Goal: Task Accomplishment & Management: Complete application form

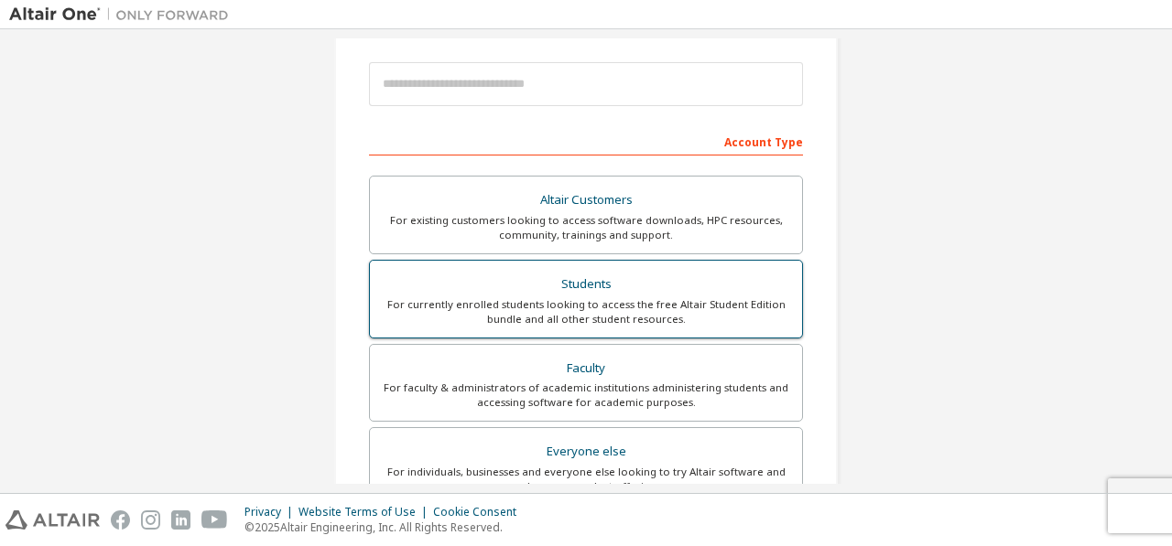
scroll to position [275, 0]
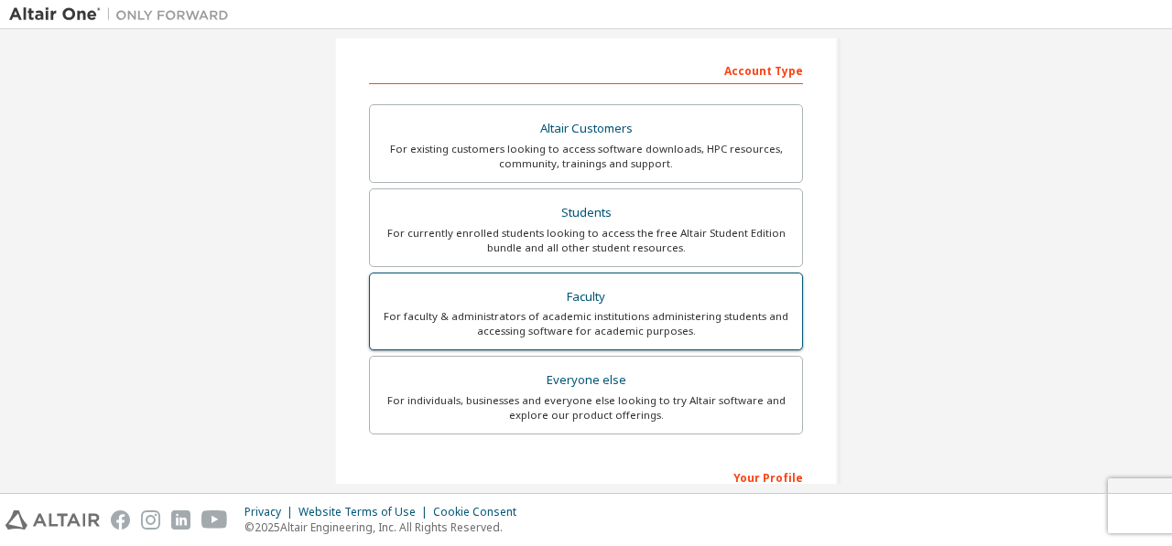
click at [603, 309] on div "For faculty & administrators of academic institutions administering students an…" at bounding box center [586, 323] width 410 height 29
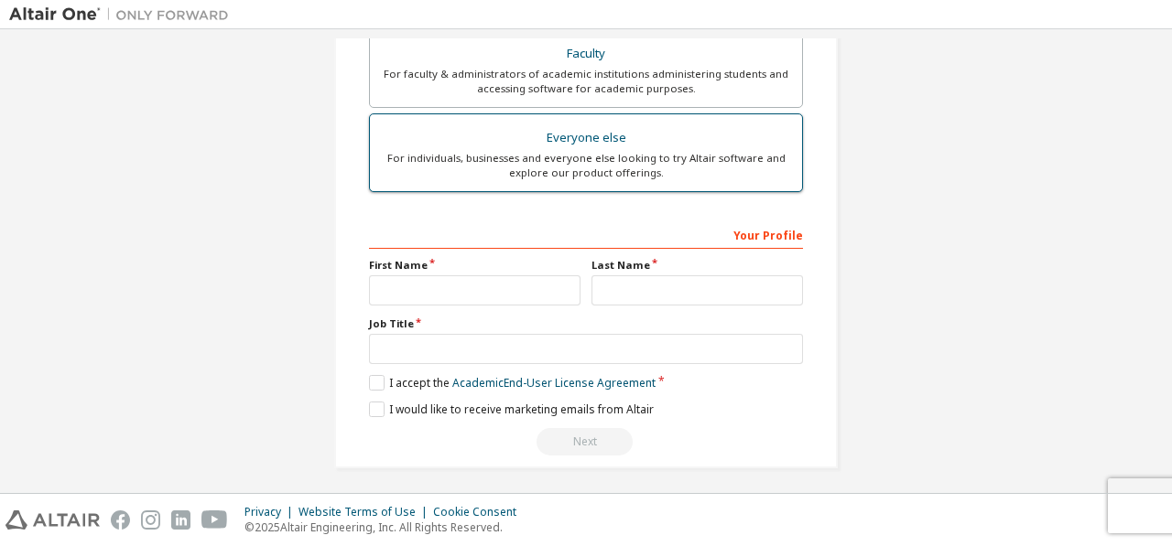
scroll to position [566, 0]
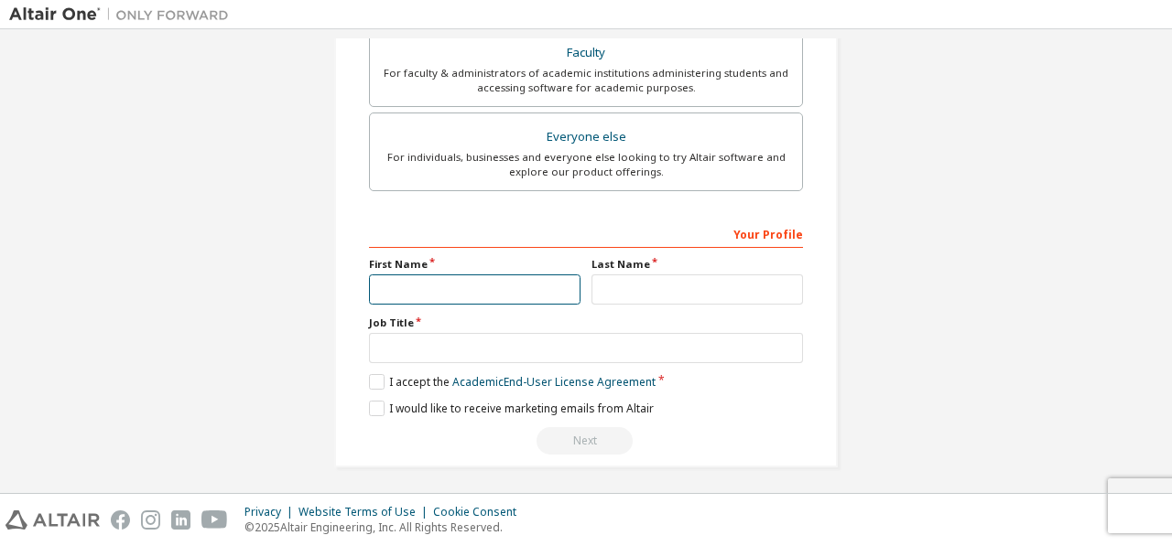
click at [467, 286] on input "text" at bounding box center [474, 290] width 211 height 30
type input "*******"
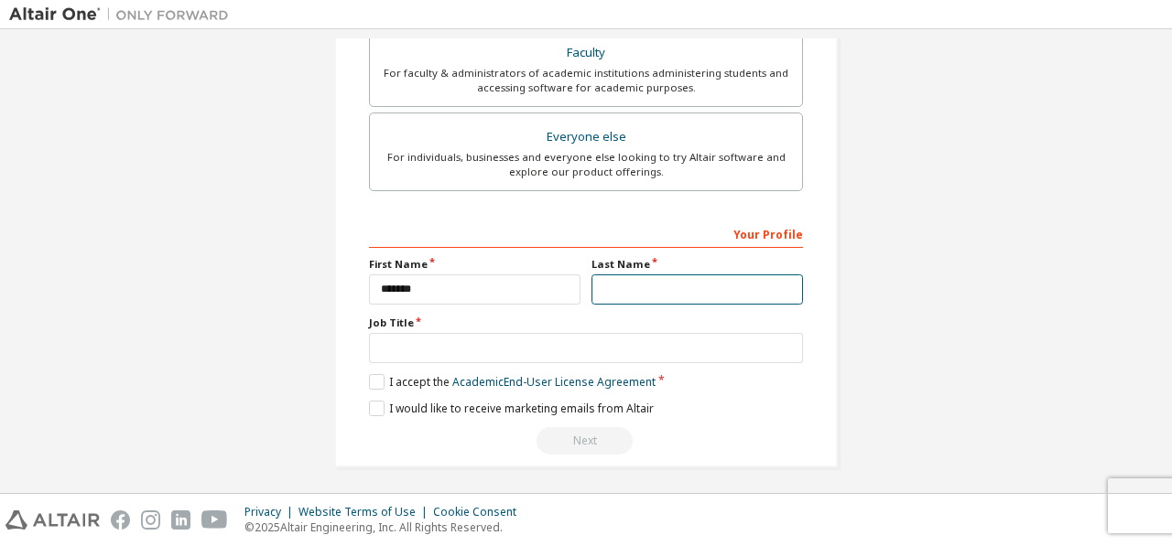
click at [600, 283] on input "text" at bounding box center [696, 290] width 211 height 30
type input "***"
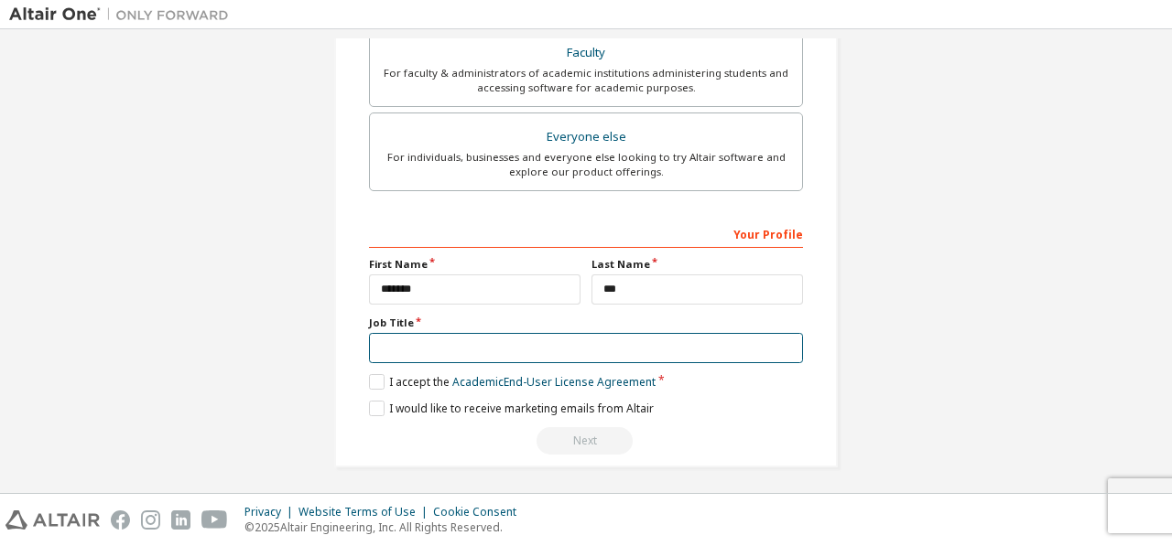
click at [458, 349] on input "text" at bounding box center [586, 348] width 434 height 30
type input "********"
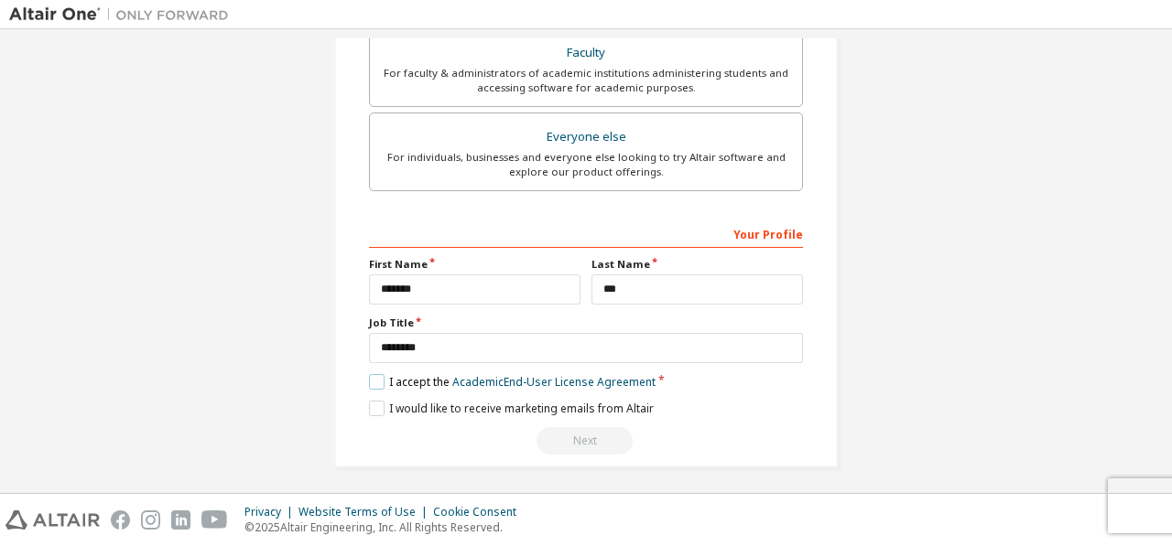
click at [372, 377] on label "I accept the Academic End-User License Agreement" at bounding box center [512, 382] width 286 height 16
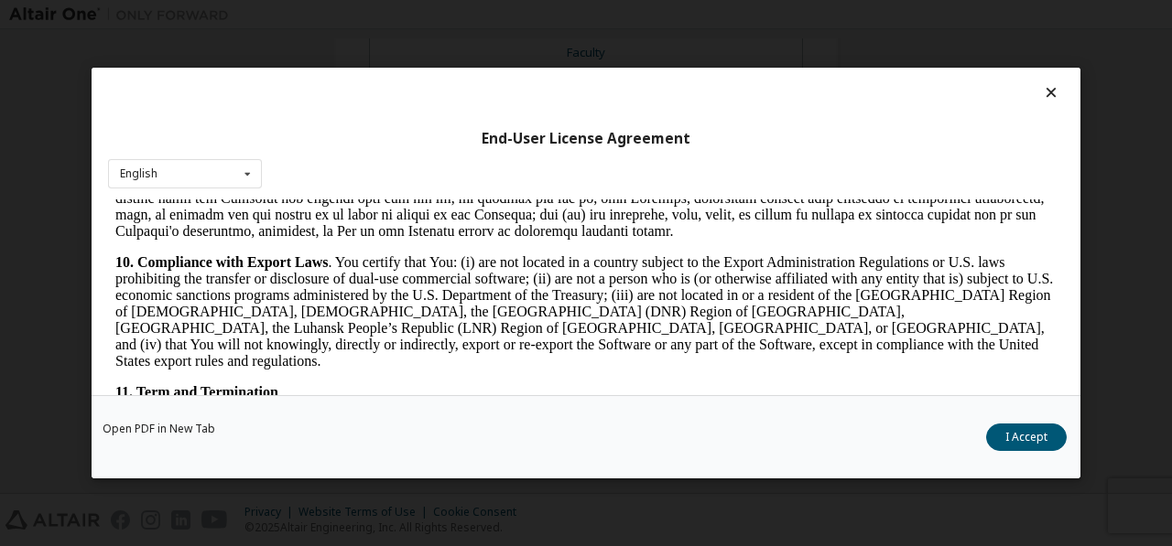
scroll to position [2837, 0]
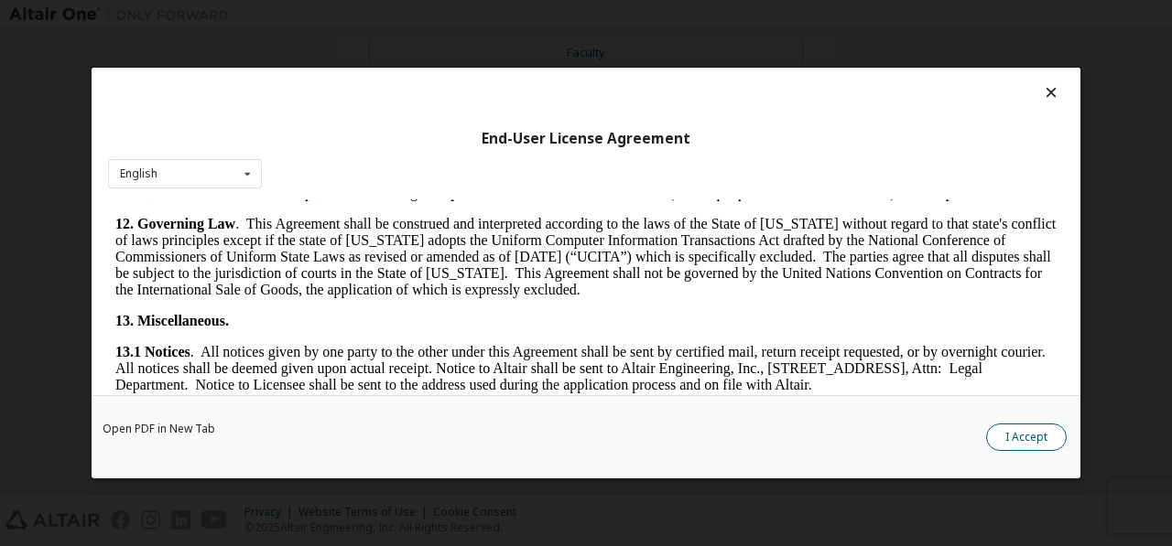
click at [1025, 438] on button "I Accept" at bounding box center [1026, 437] width 81 height 27
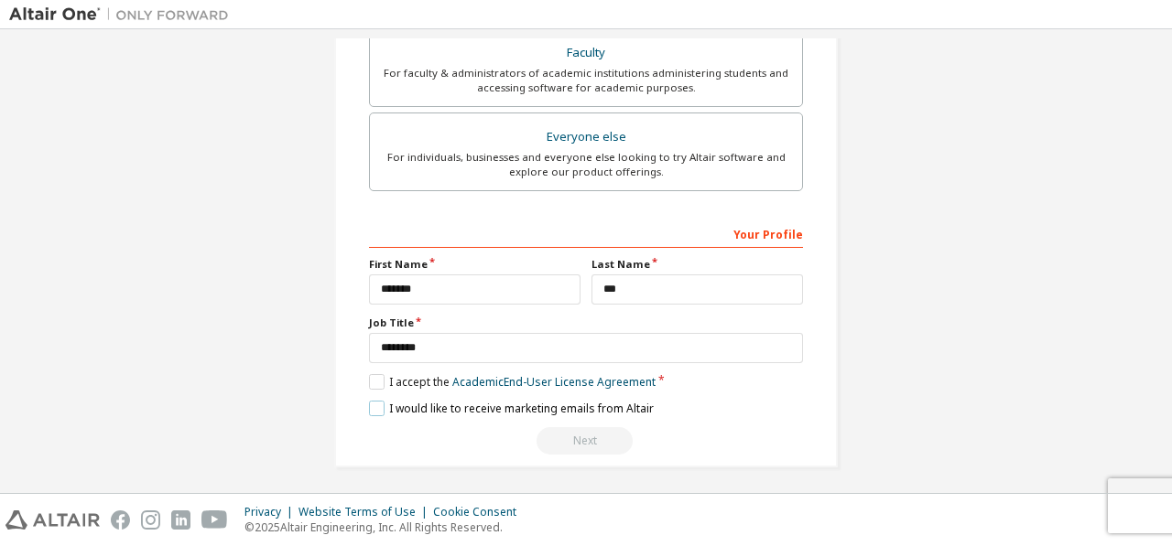
click at [369, 410] on label "I would like to receive marketing emails from Altair" at bounding box center [511, 409] width 285 height 16
click at [371, 380] on label "I accept the Academic End-User License Agreement" at bounding box center [512, 382] width 286 height 16
click at [372, 402] on label "I would like to receive marketing emails from Altair" at bounding box center [511, 409] width 285 height 16
click at [377, 376] on label "I accept the Academic End-User License Agreement" at bounding box center [512, 382] width 286 height 16
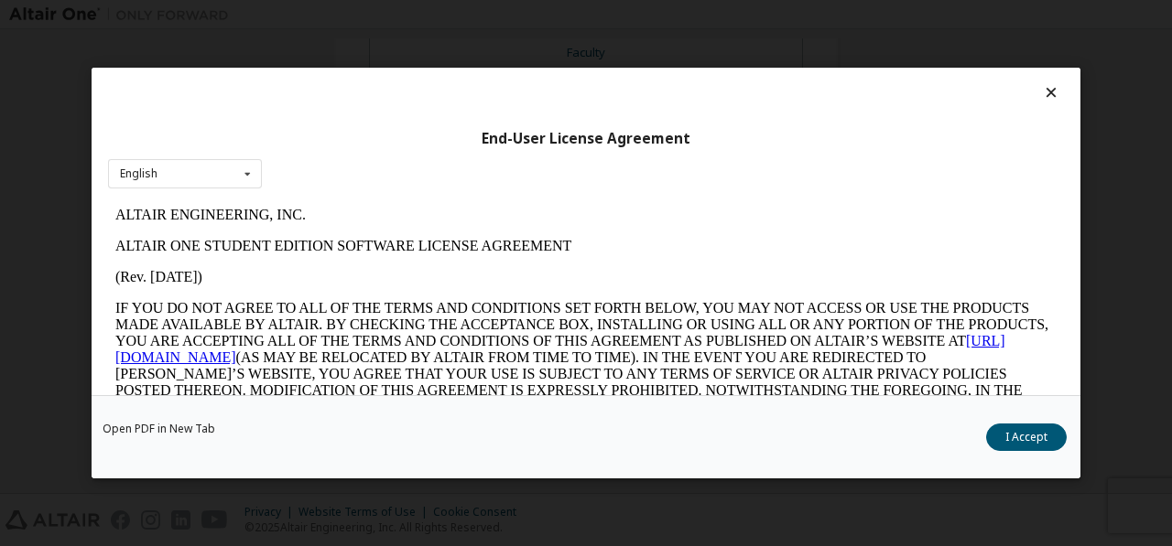
scroll to position [0, 0]
click at [243, 175] on icon at bounding box center [247, 174] width 23 height 28
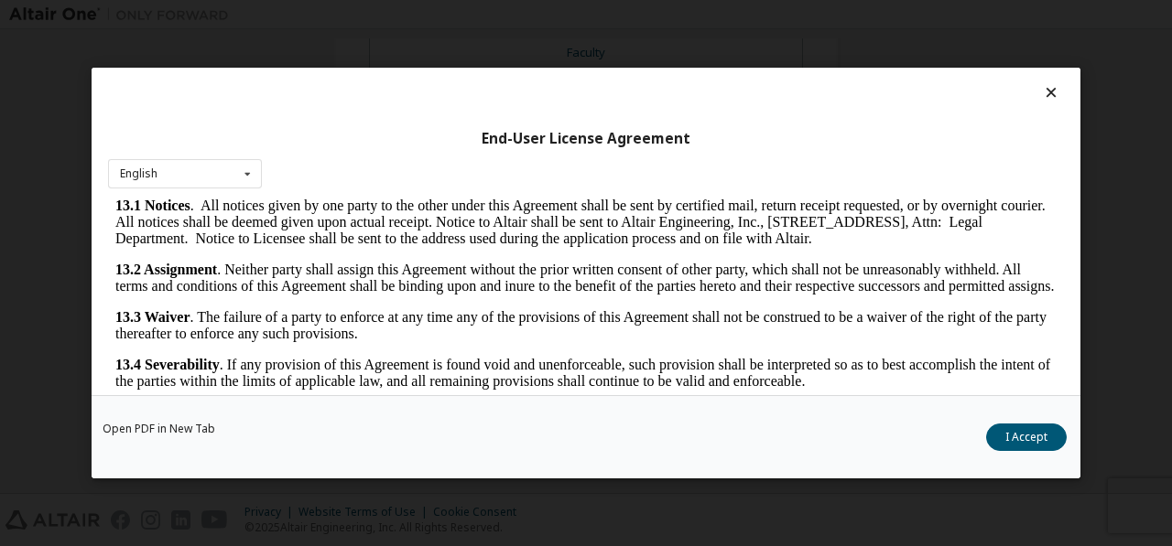
scroll to position [3054, 0]
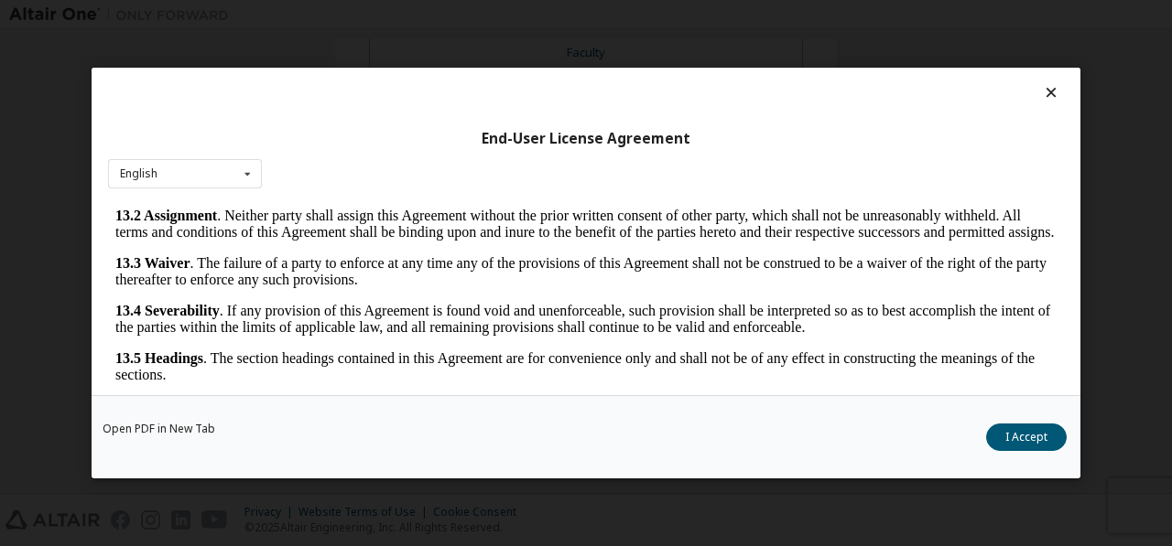
drag, startPoint x: 1045, startPoint y: 226, endPoint x: 1159, endPoint y: 638, distance: 427.2
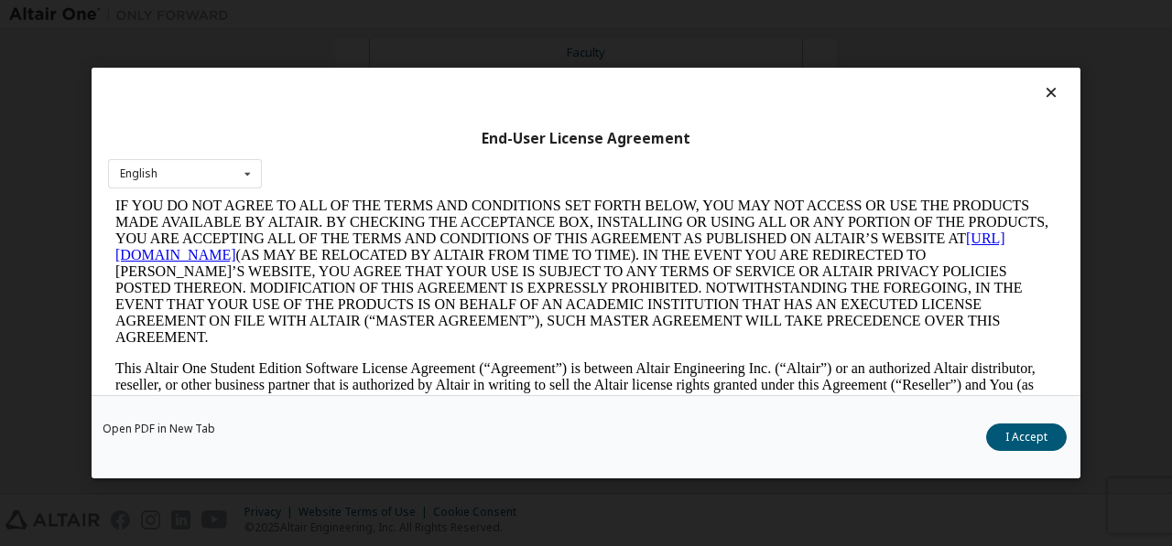
scroll to position [183, 0]
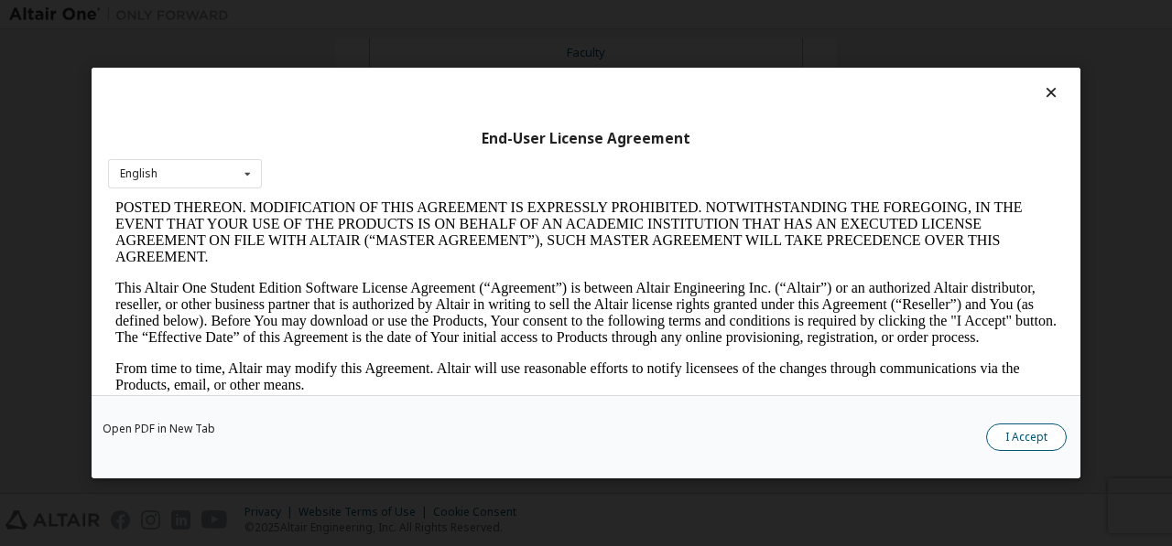
click at [1023, 436] on button "I Accept" at bounding box center [1026, 437] width 81 height 27
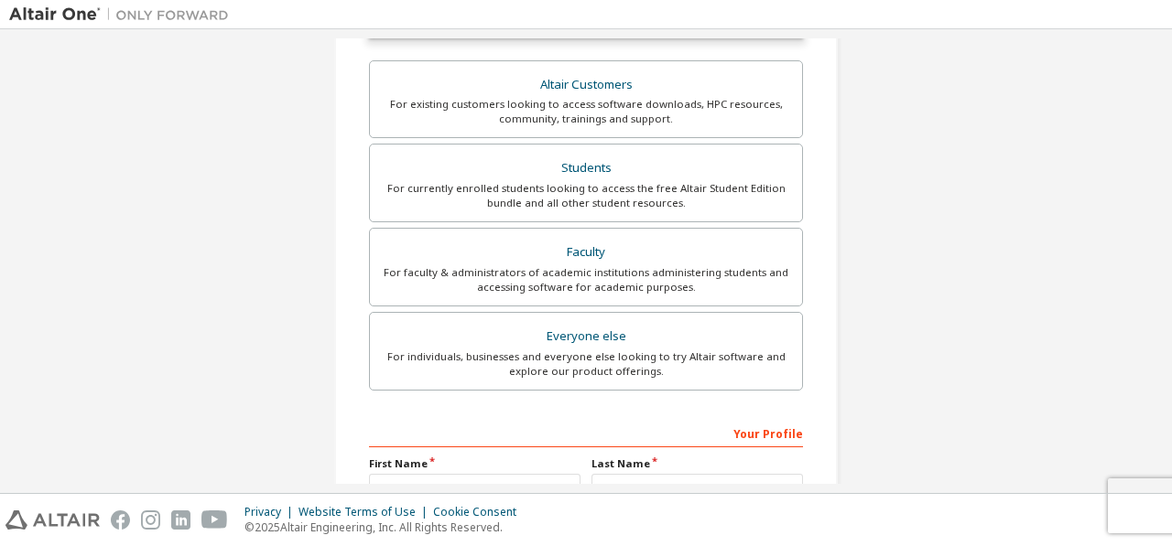
scroll to position [566, 0]
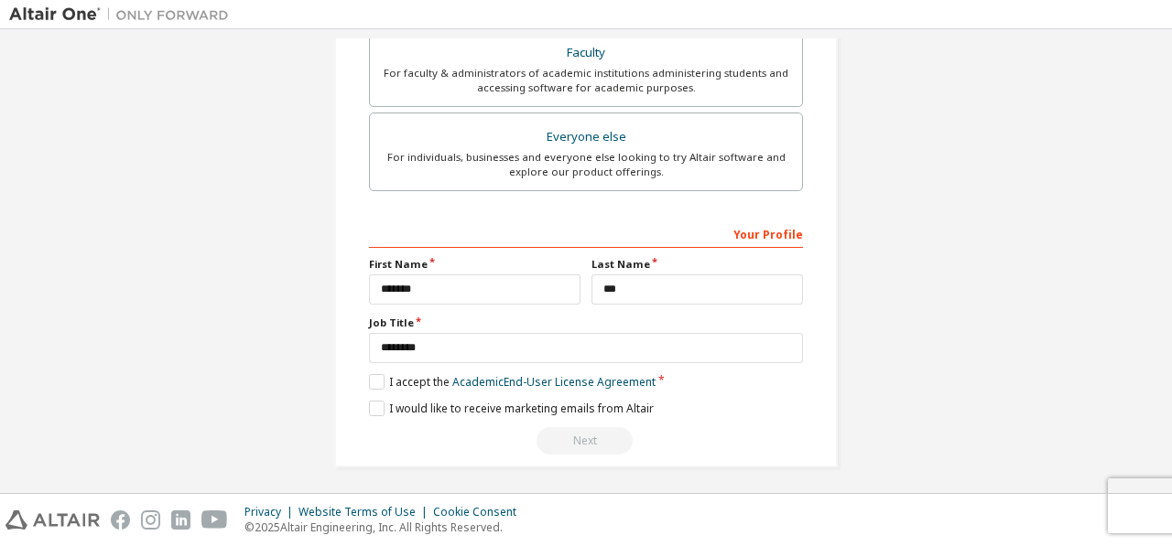
click at [580, 437] on div "Next" at bounding box center [586, 440] width 434 height 27
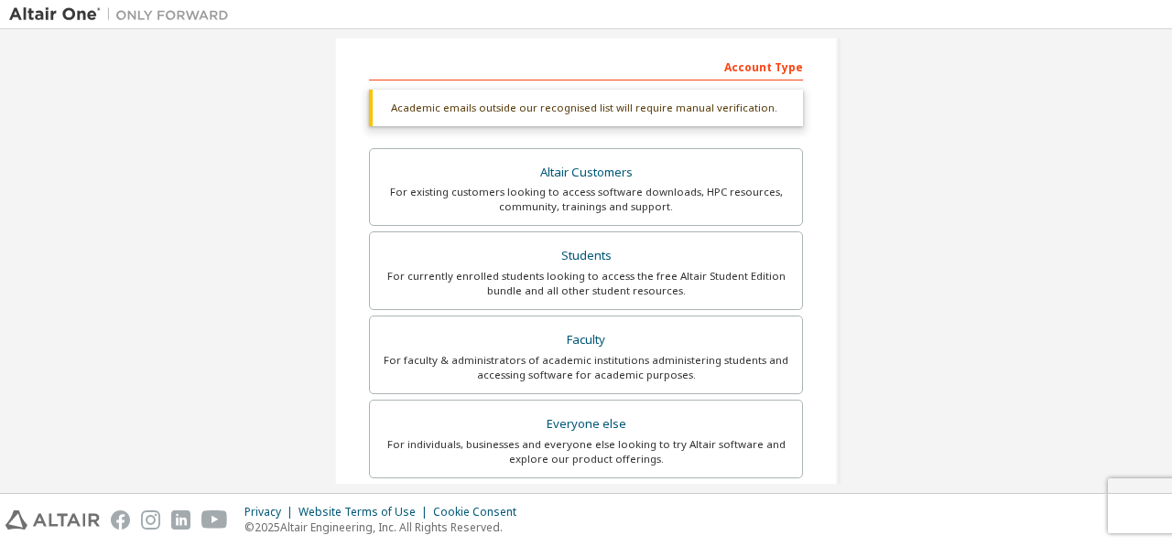
scroll to position [366, 0]
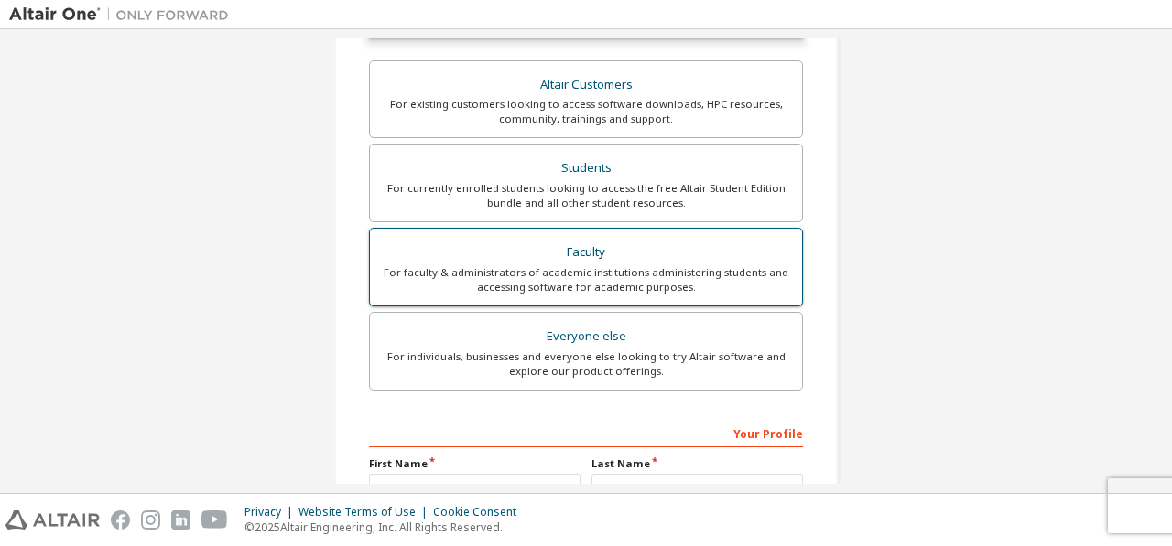
click at [564, 281] on div "For faculty & administrators of academic institutions administering students an…" at bounding box center [586, 279] width 410 height 29
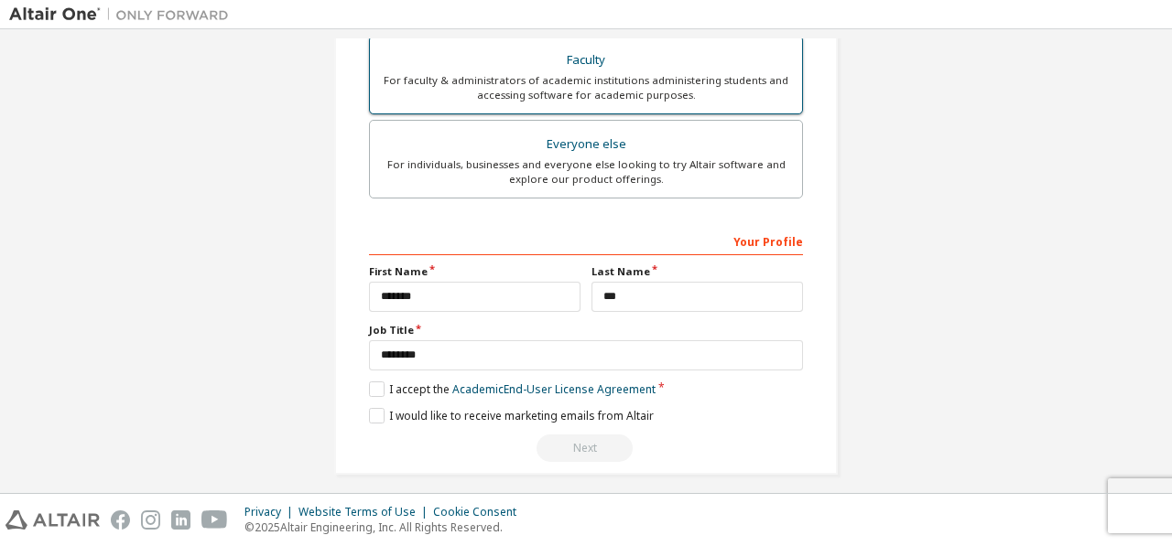
scroll to position [566, 0]
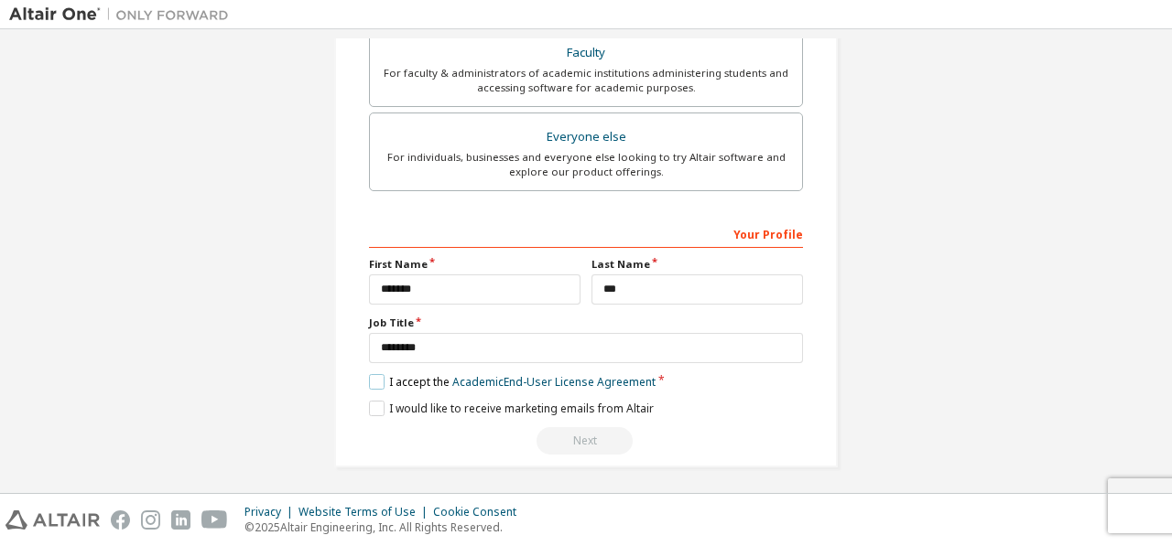
click at [371, 380] on label "I accept the Academic End-User License Agreement" at bounding box center [512, 382] width 286 height 16
click at [375, 378] on label "I accept the Academic End-User License Agreement" at bounding box center [512, 382] width 286 height 16
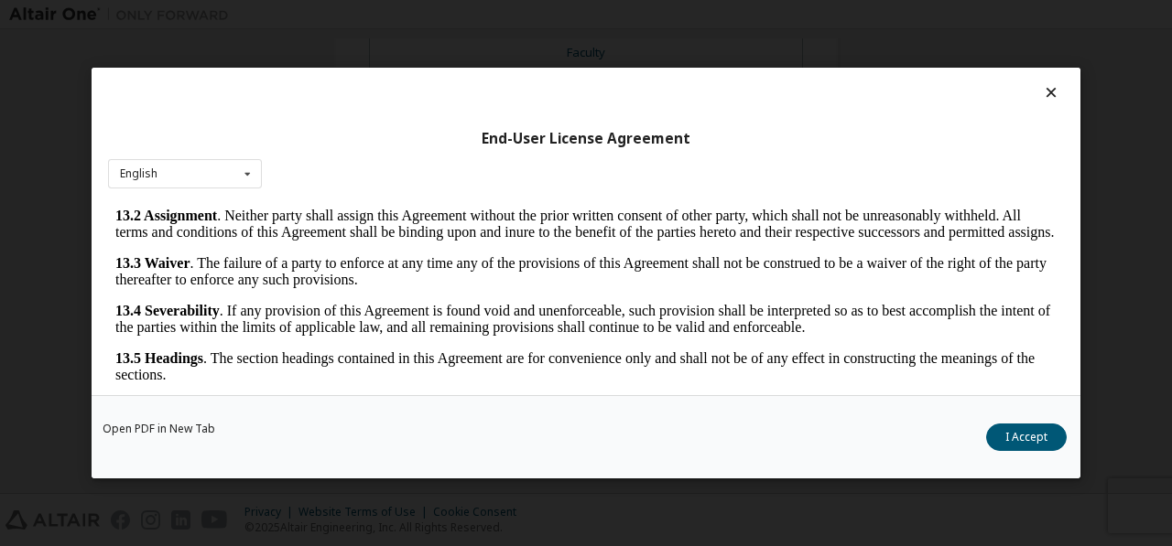
scroll to position [70, 0]
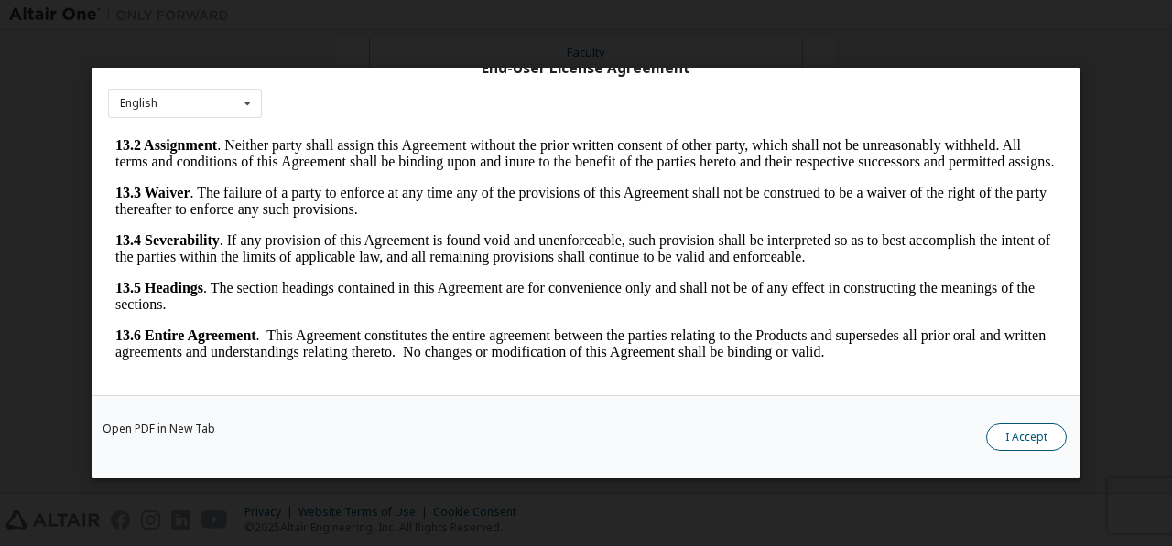
click at [1018, 437] on button "I Accept" at bounding box center [1026, 437] width 81 height 27
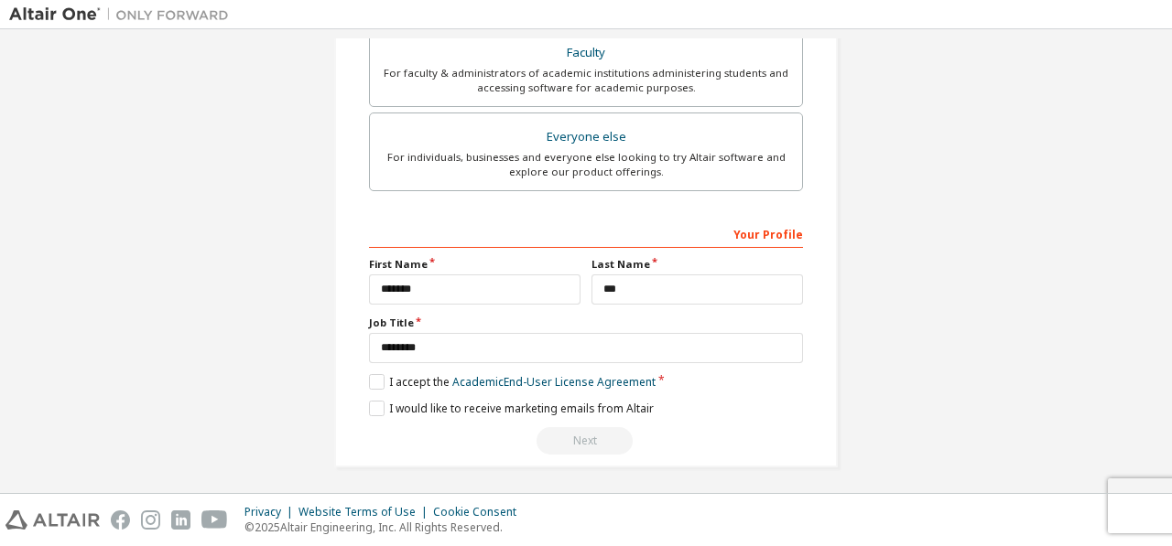
scroll to position [474, 0]
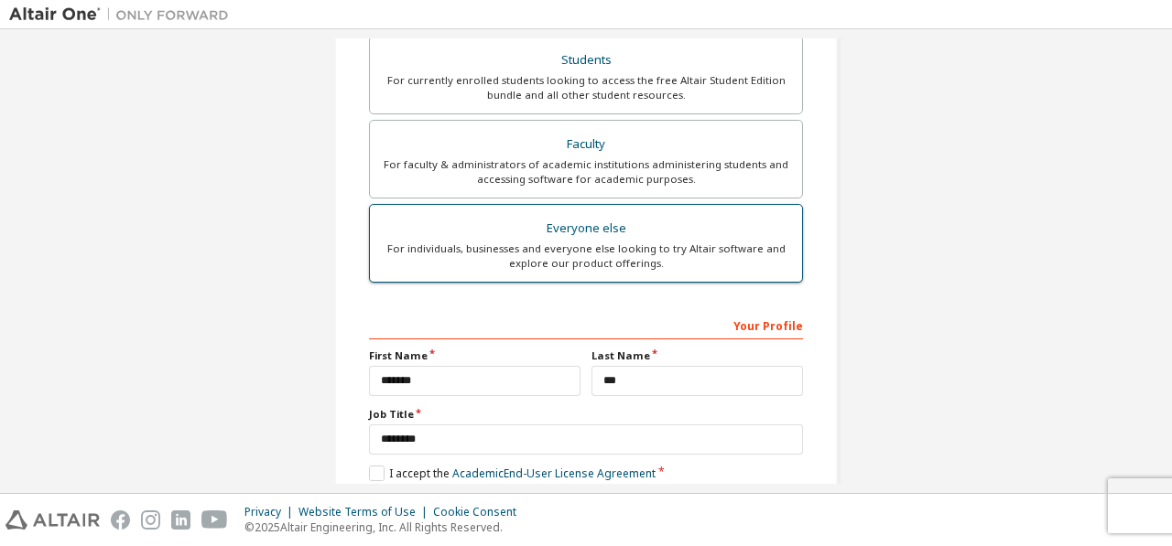
click at [654, 242] on div "For individuals, businesses and everyone else looking to try Altair software an…" at bounding box center [586, 256] width 410 height 29
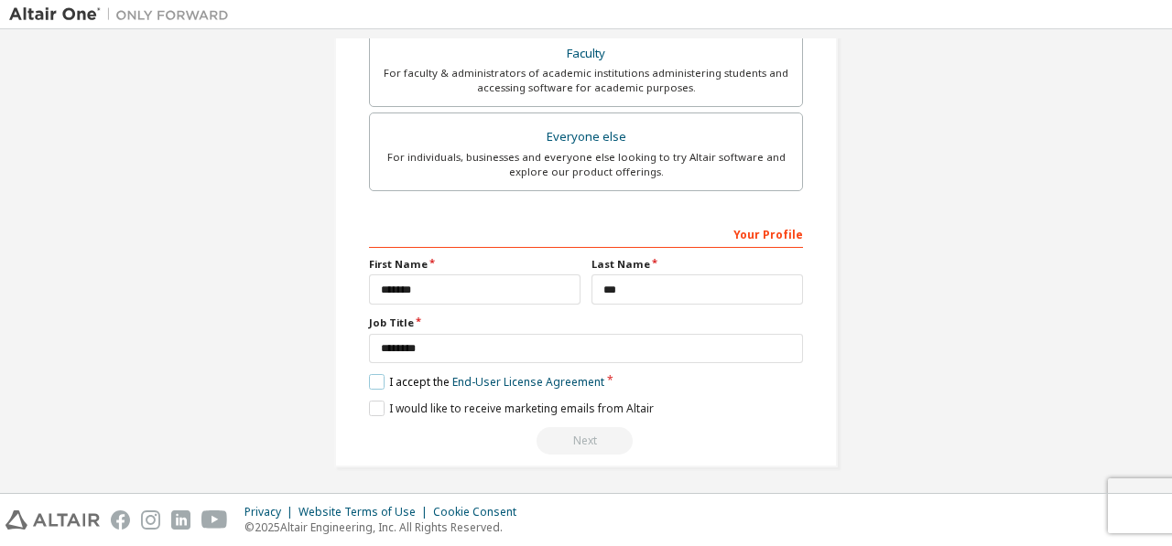
click at [370, 376] on label "I accept the End-User License Agreement" at bounding box center [486, 382] width 235 height 16
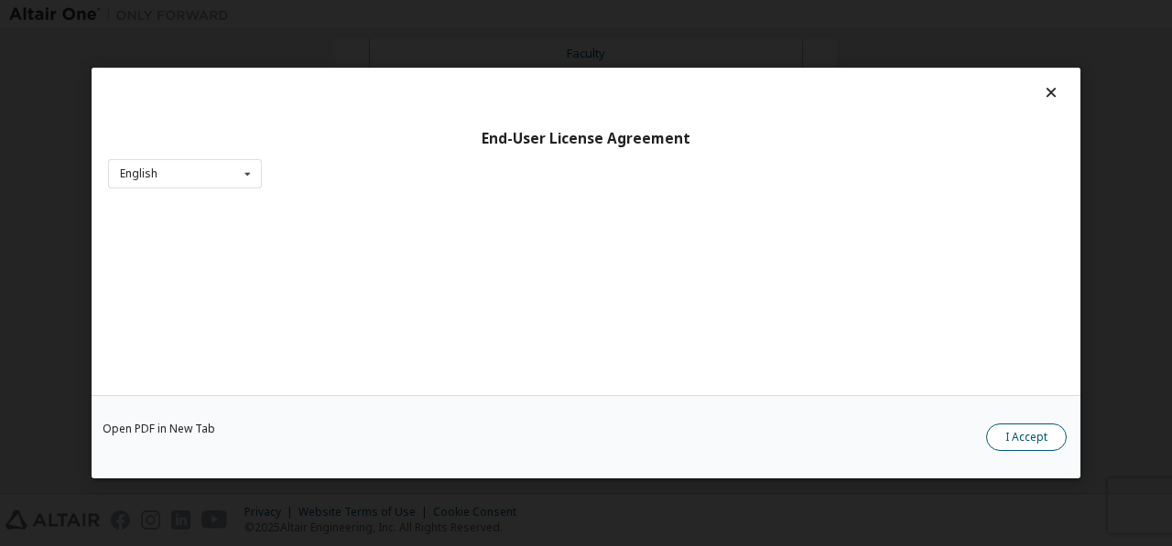
click at [1049, 443] on button "I Accept" at bounding box center [1026, 437] width 81 height 27
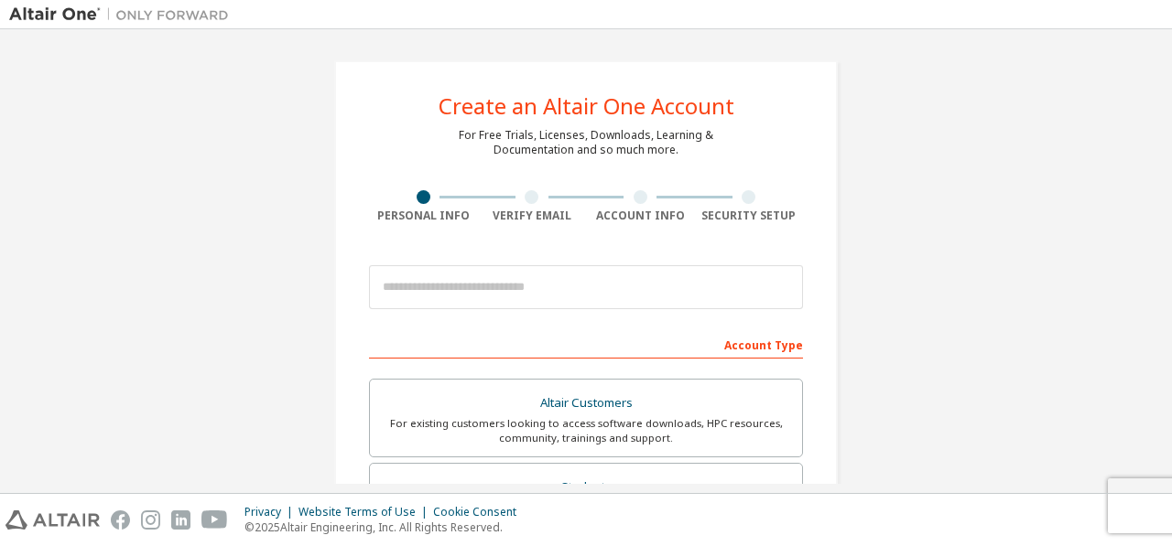
scroll to position [0, 0]
click at [524, 194] on div at bounding box center [531, 197] width 14 height 14
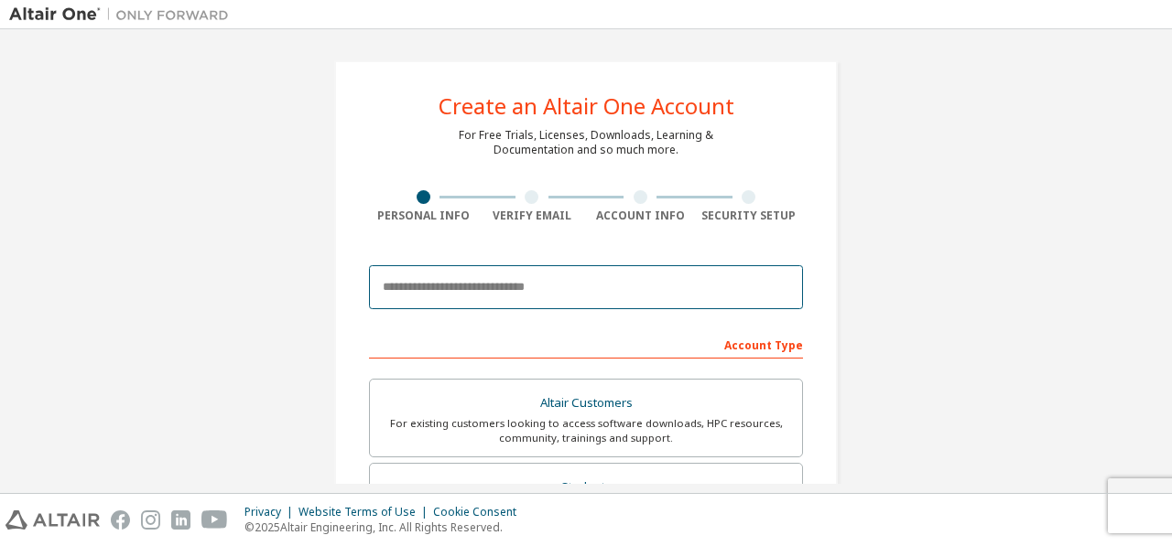
click at [444, 286] on input "email" at bounding box center [586, 287] width 434 height 44
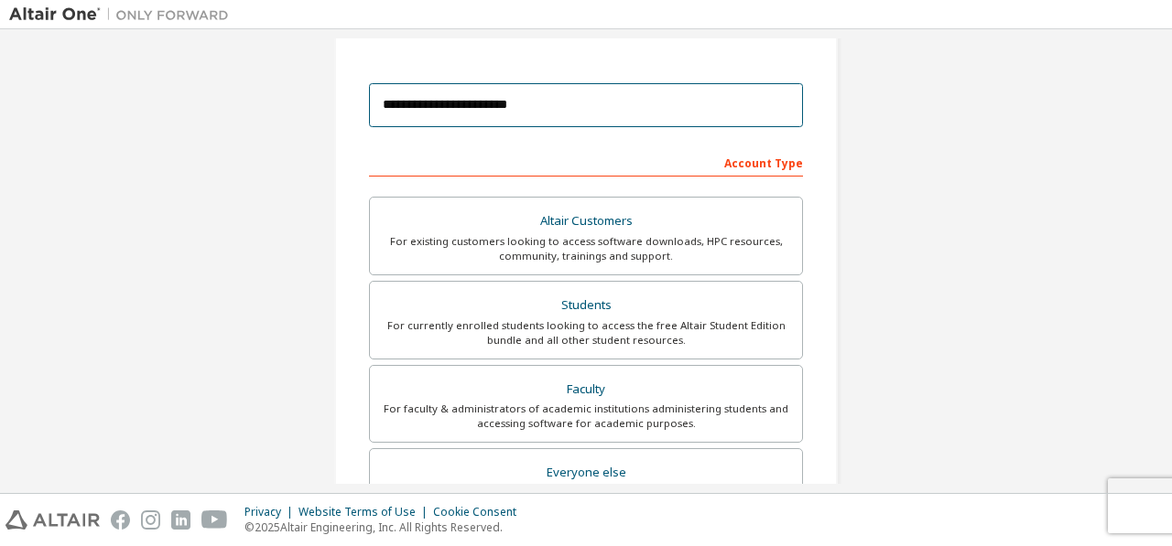
scroll to position [183, 0]
type input "**********"
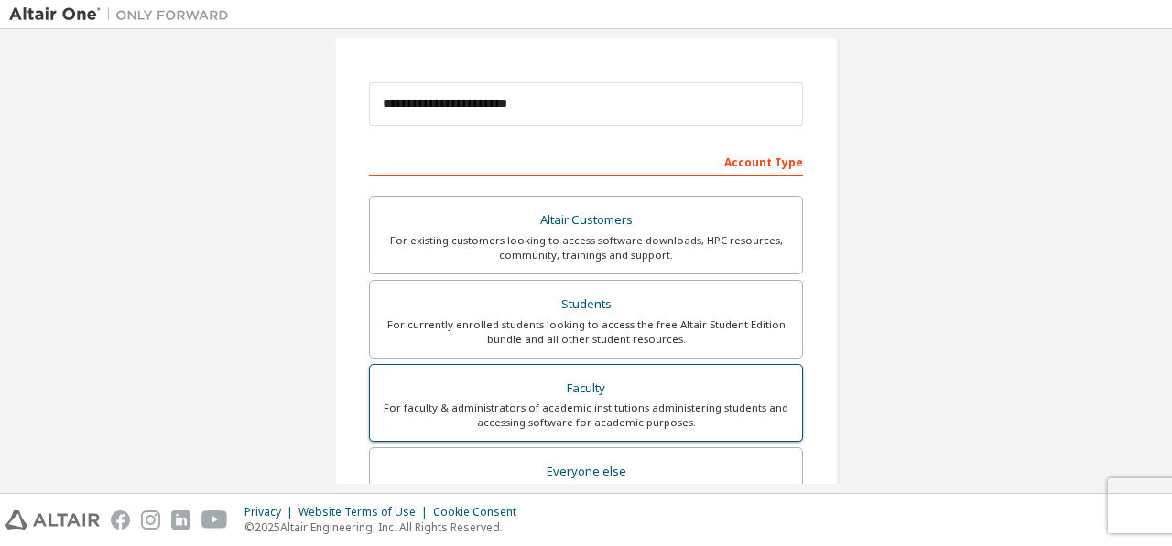
click at [612, 401] on div "For faculty & administrators of academic institutions administering students an…" at bounding box center [586, 415] width 410 height 29
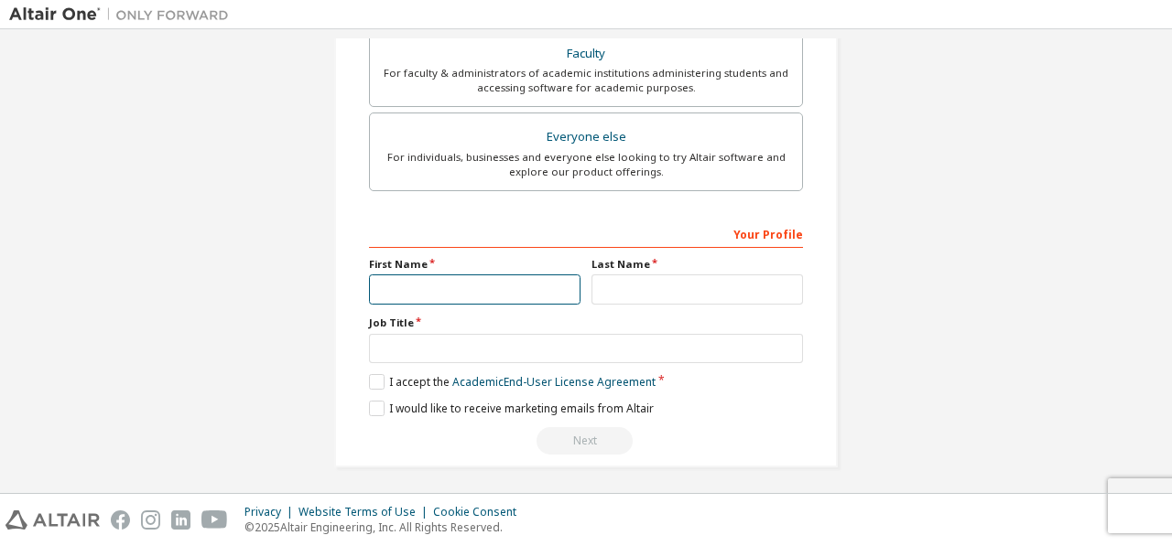
click at [457, 281] on input "text" at bounding box center [474, 290] width 211 height 30
type input "*******"
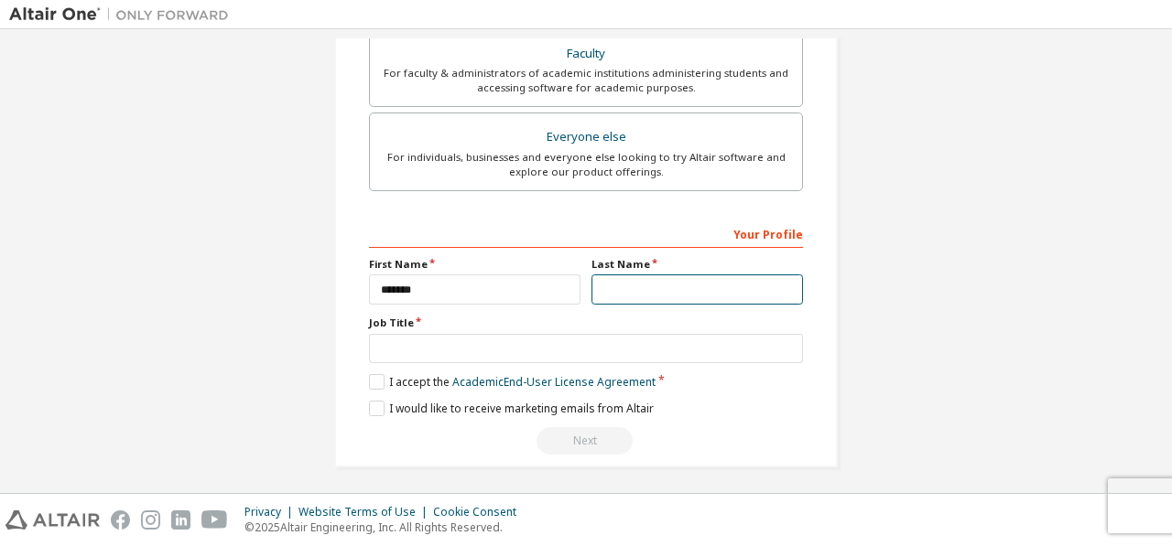
click at [595, 286] on input "text" at bounding box center [696, 290] width 211 height 30
type input "***"
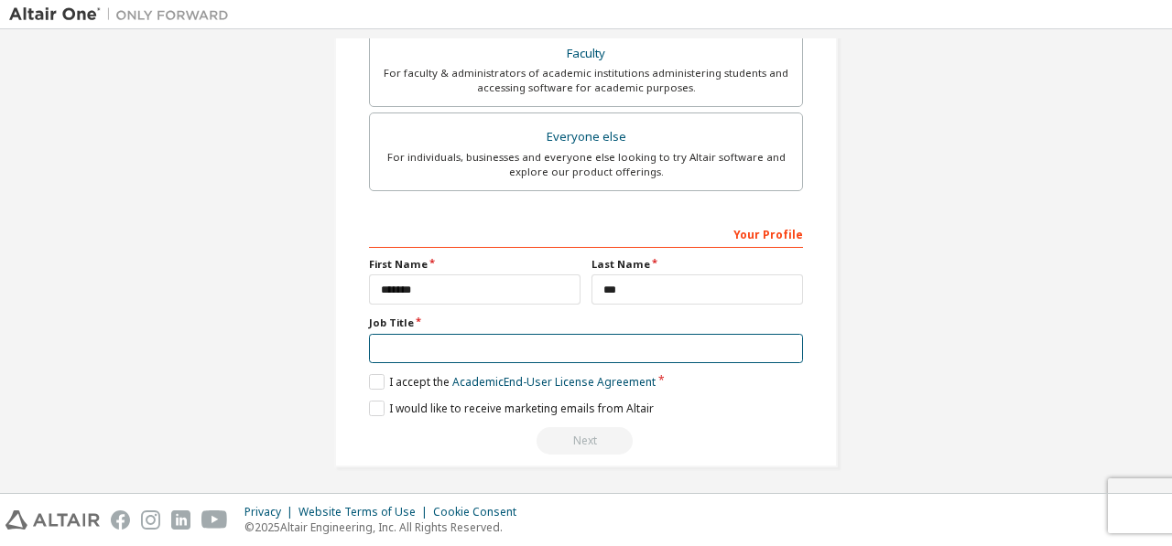
click at [515, 351] on input "text" at bounding box center [586, 349] width 434 height 30
type input "********"
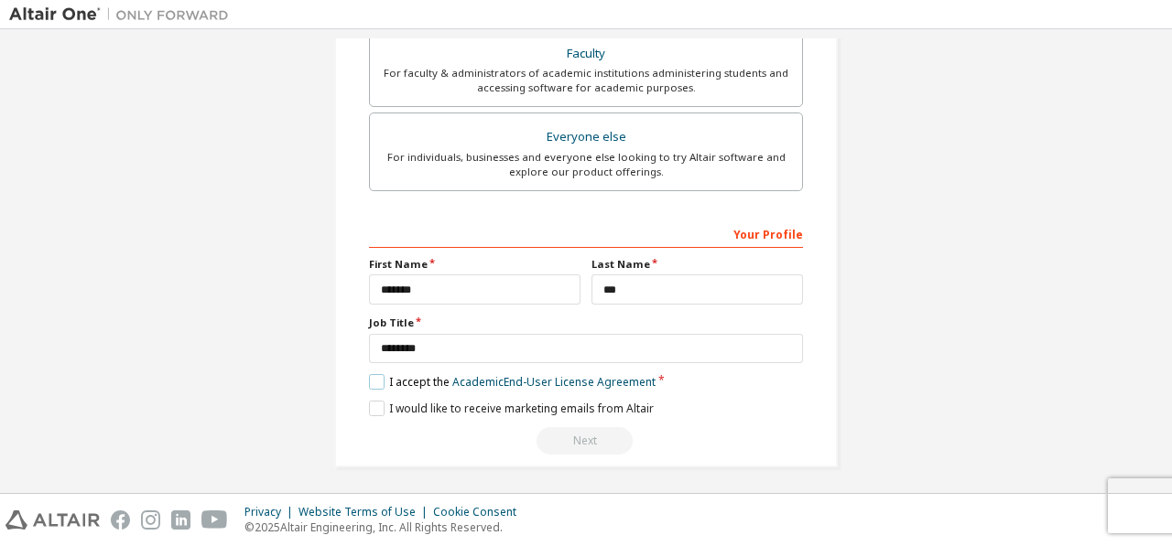
click at [379, 376] on label "I accept the Academic End-User License Agreement" at bounding box center [512, 382] width 286 height 16
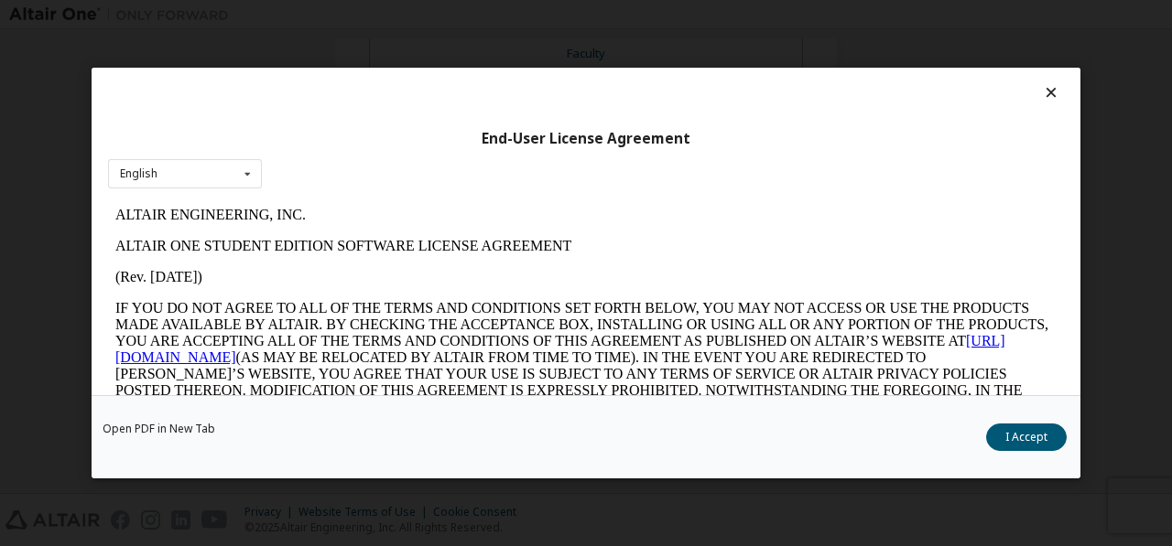
scroll to position [0, 0]
click at [1042, 437] on button "I Accept" at bounding box center [1026, 437] width 81 height 27
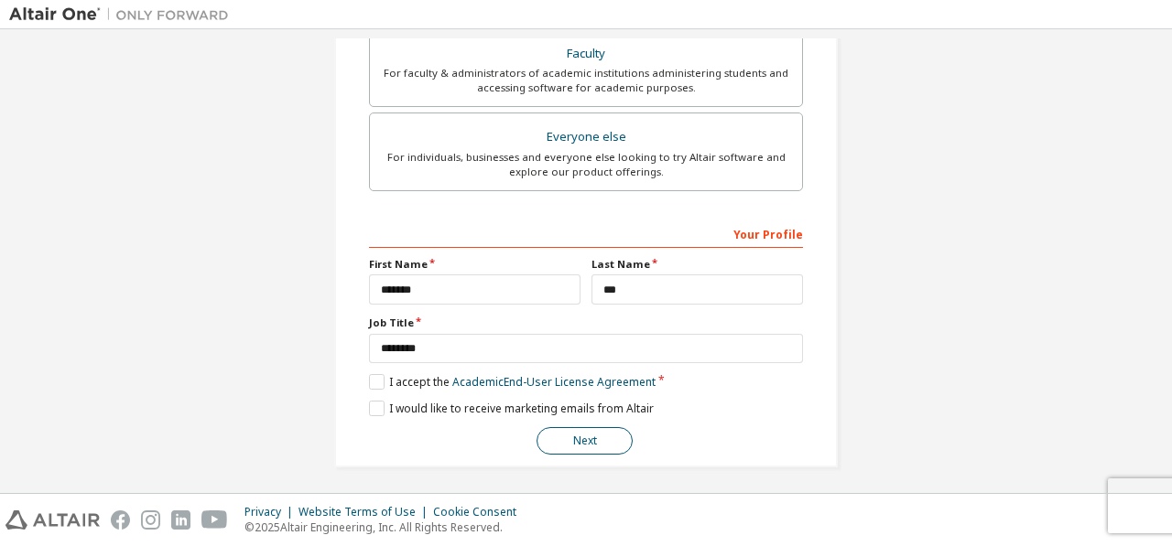
click at [582, 435] on button "Next" at bounding box center [584, 440] width 96 height 27
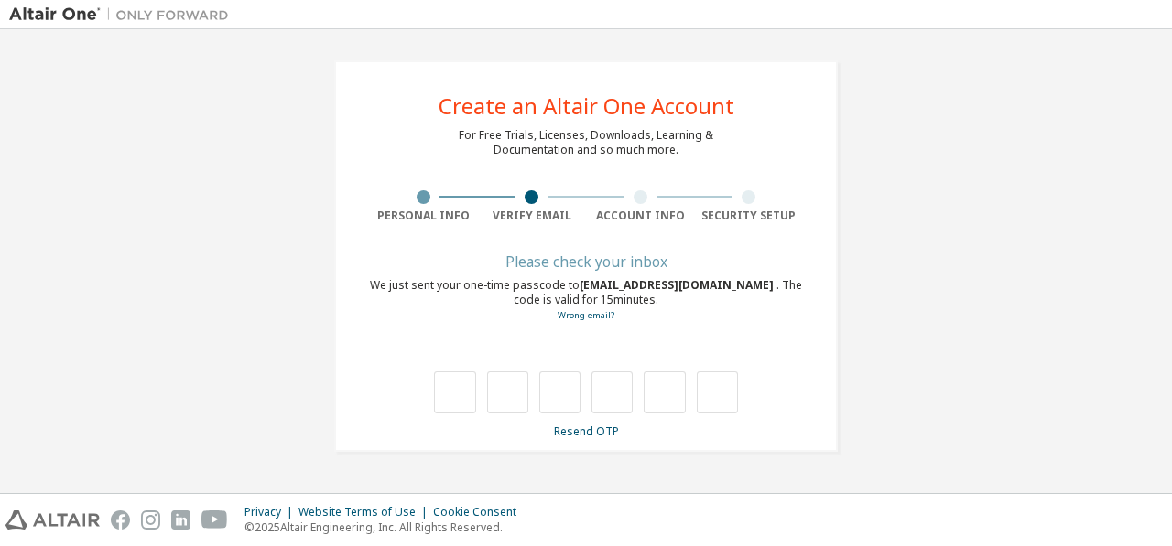
type input "*"
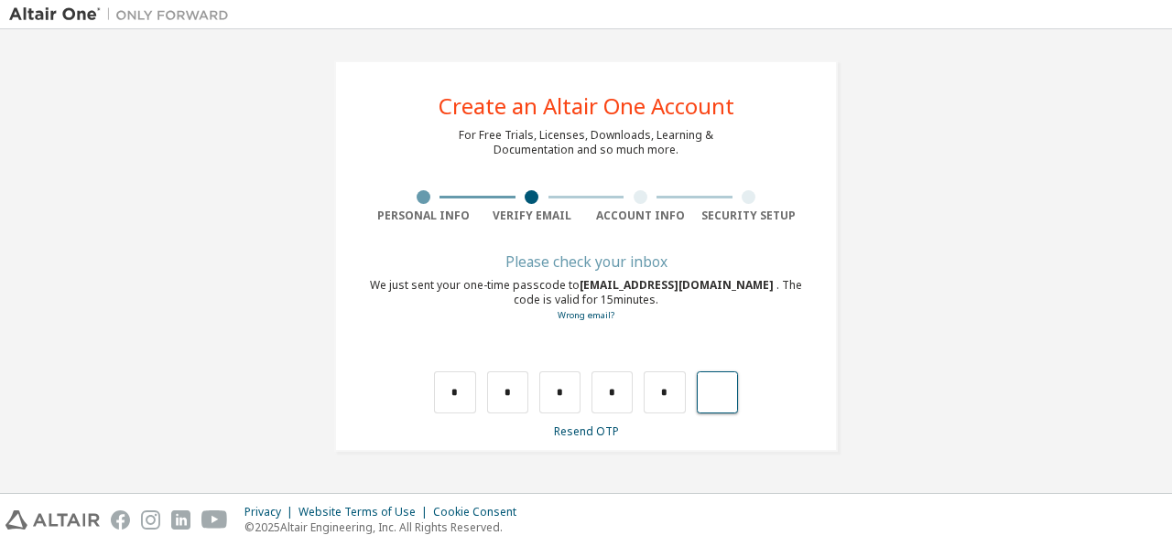
type input "*"
